Goal: Complete application form

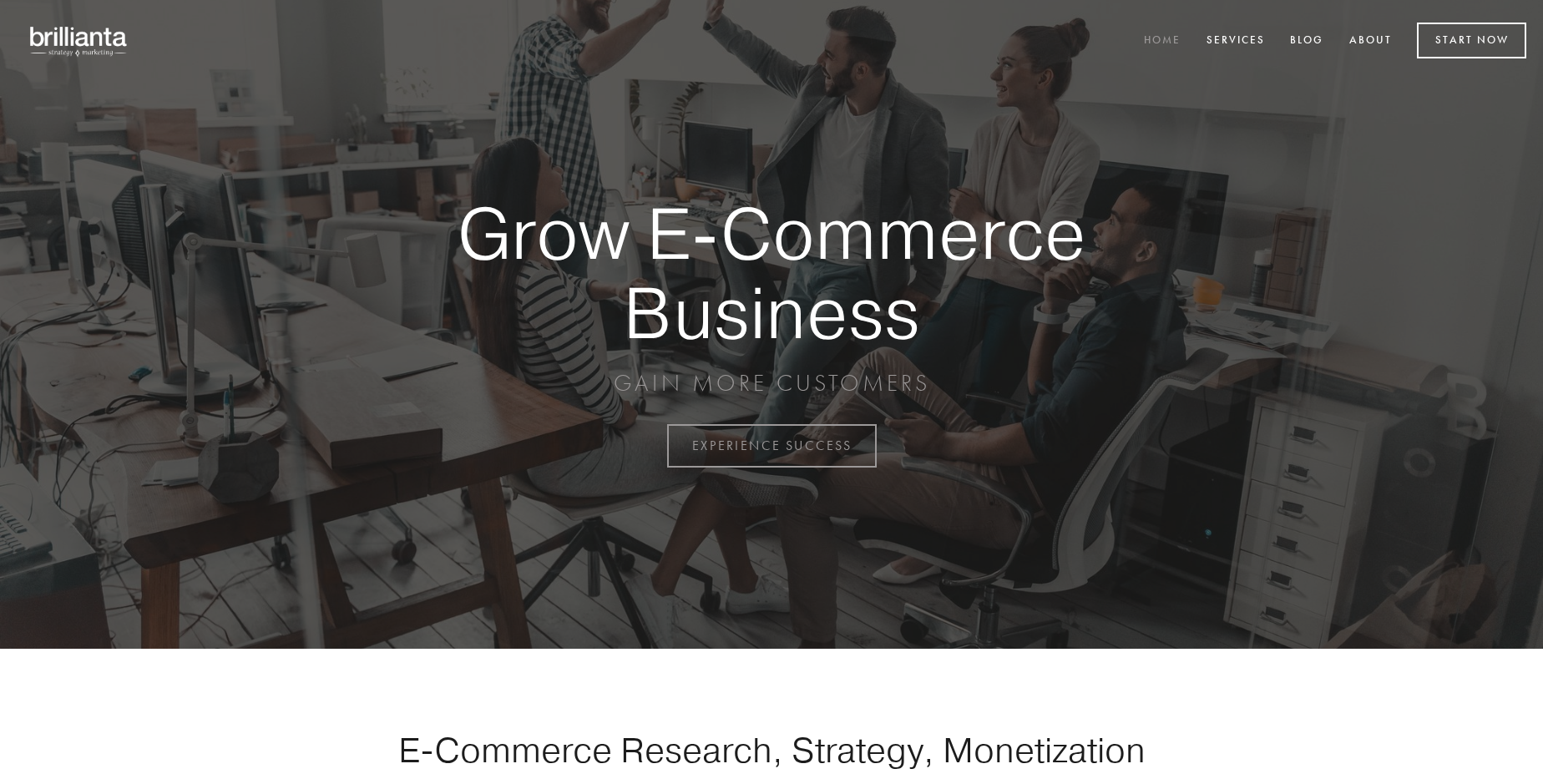
scroll to position [4376, 0]
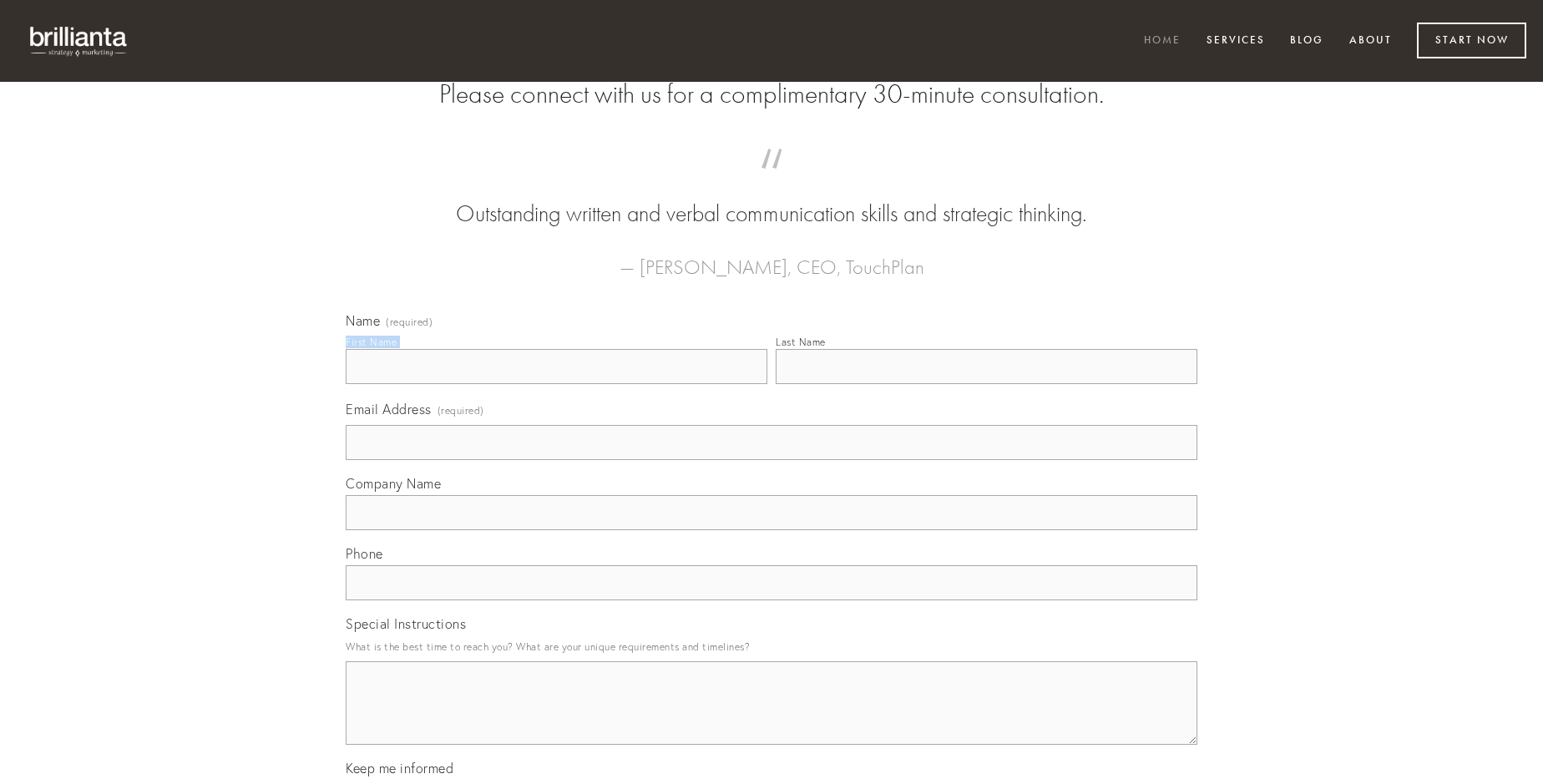
type input "[PERSON_NAME]"
click at [986, 384] on input "Last Name" at bounding box center [987, 366] width 422 height 35
type input "[PERSON_NAME]"
click at [772, 460] on input "Email Address (required)" at bounding box center [772, 443] width 852 height 35
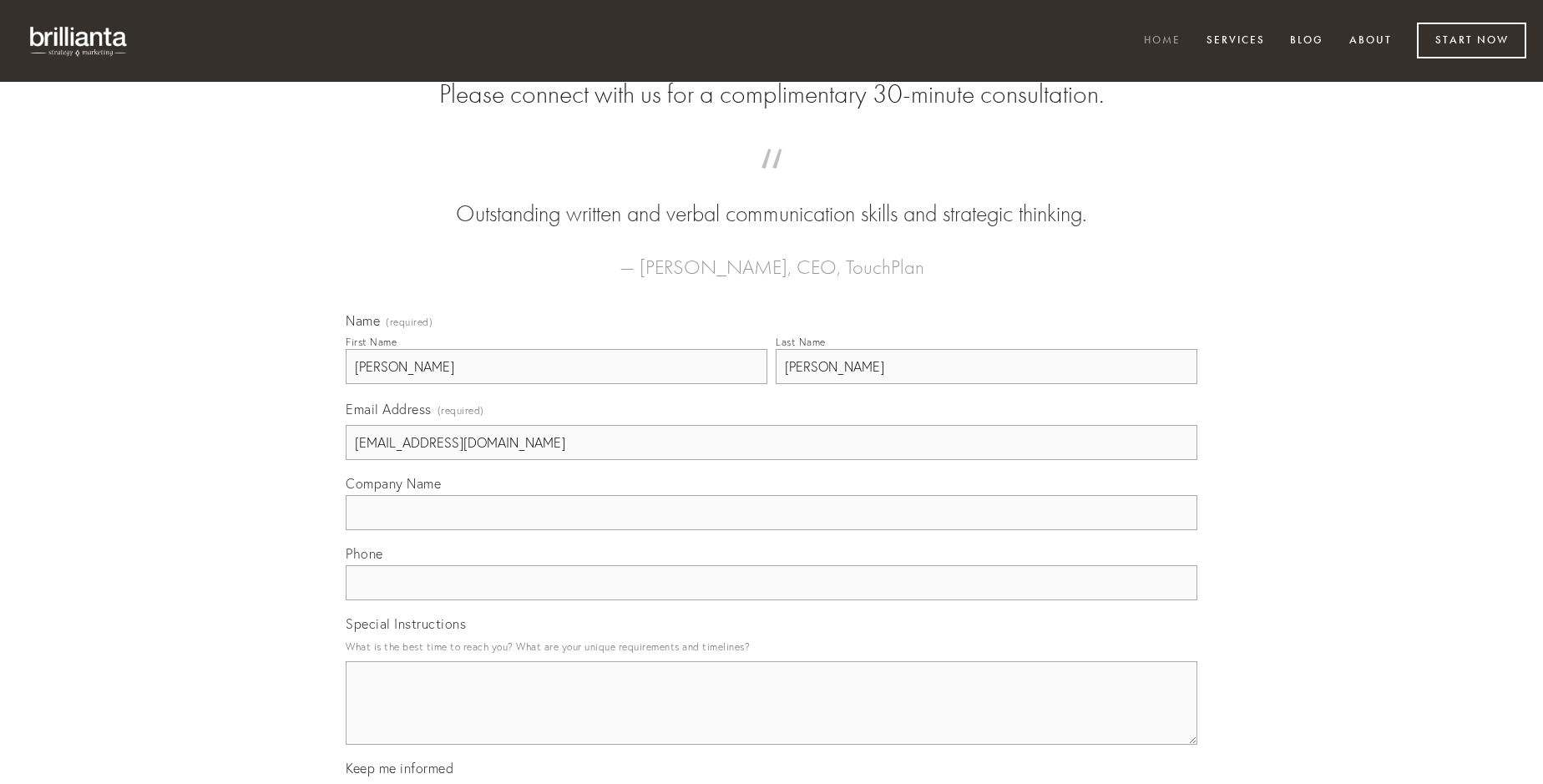
type input "[EMAIL_ADDRESS][DOMAIN_NAME]"
click at [772, 530] on input "Company Name" at bounding box center [772, 513] width 852 height 35
type input "vapulus"
click at [772, 600] on input "text" at bounding box center [772, 582] width 852 height 35
click at [772, 718] on textarea "Special Instructions" at bounding box center [772, 703] width 852 height 84
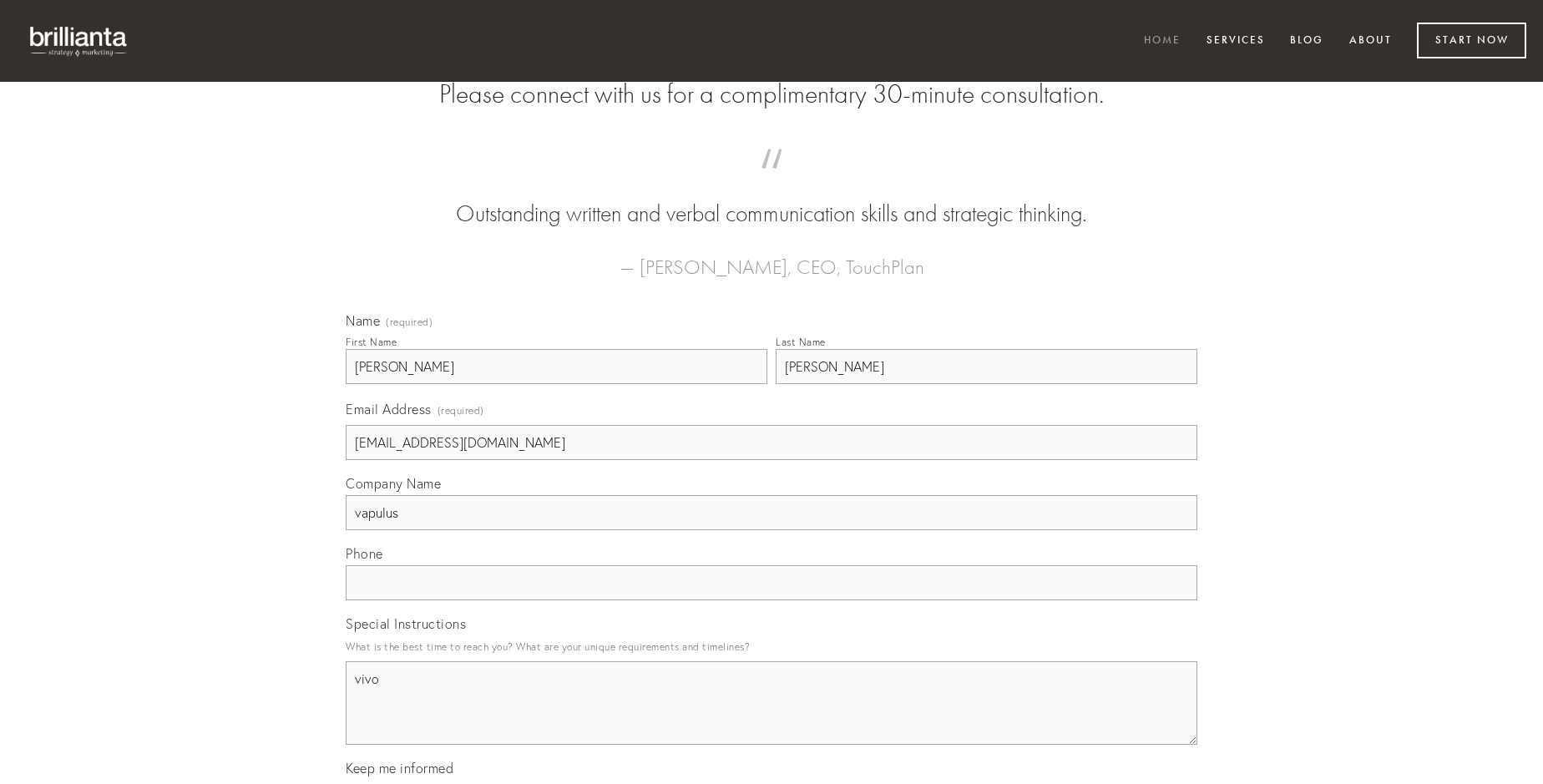
type textarea "vivo"
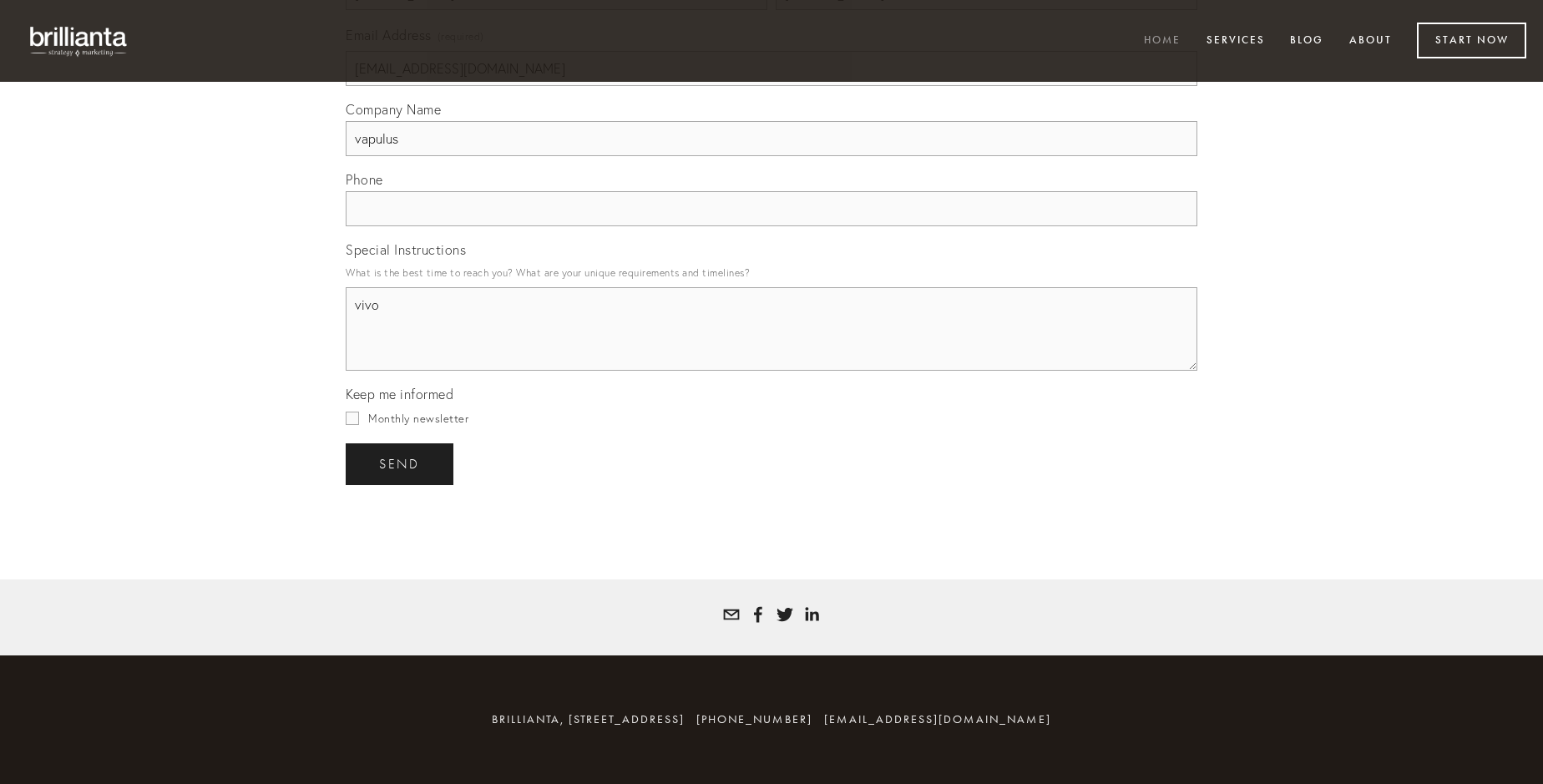
click at [401, 464] on span "send" at bounding box center [399, 464] width 41 height 15
